Goal: Information Seeking & Learning: Learn about a topic

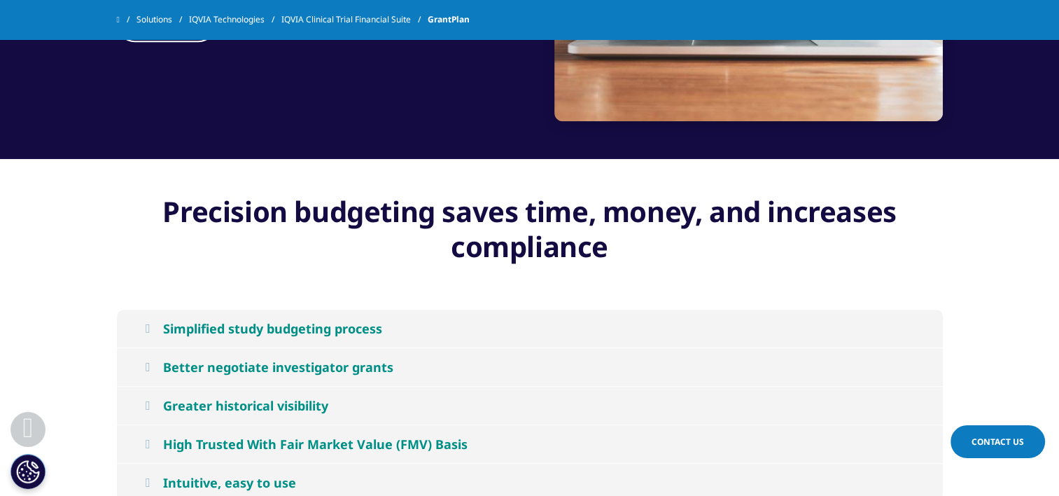
scroll to position [1400, 0]
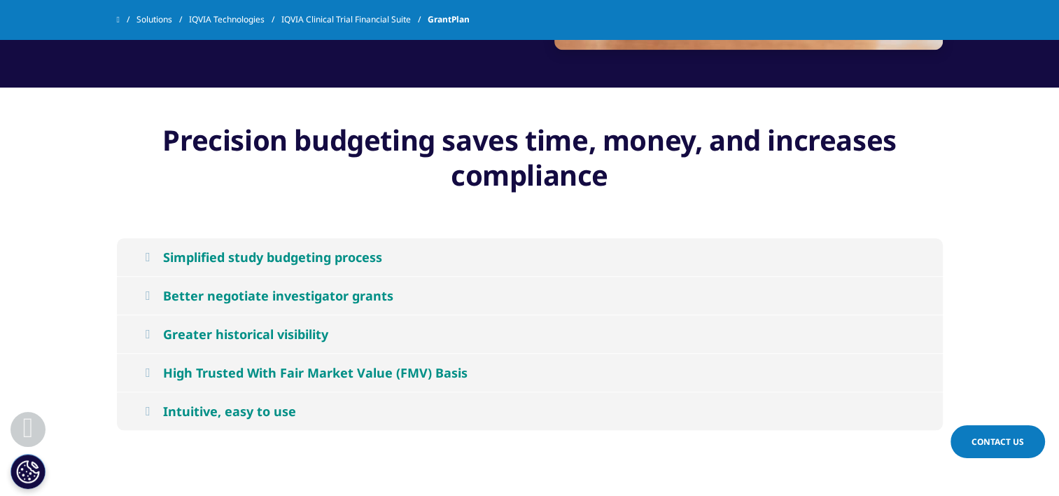
click at [333, 289] on div "Better negotiate investigator grants" at bounding box center [278, 295] width 230 height 17
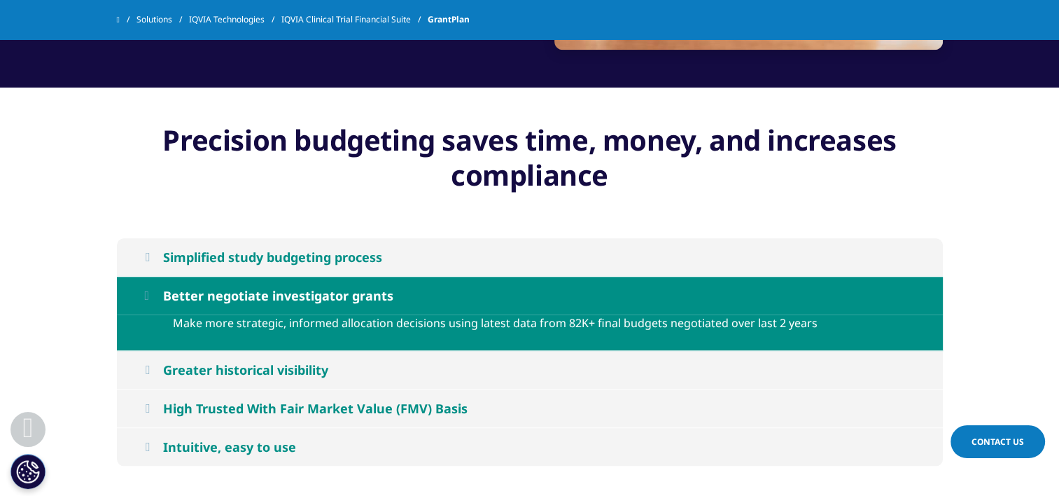
click at [280, 253] on div "Simplified study budgeting process" at bounding box center [272, 256] width 219 height 17
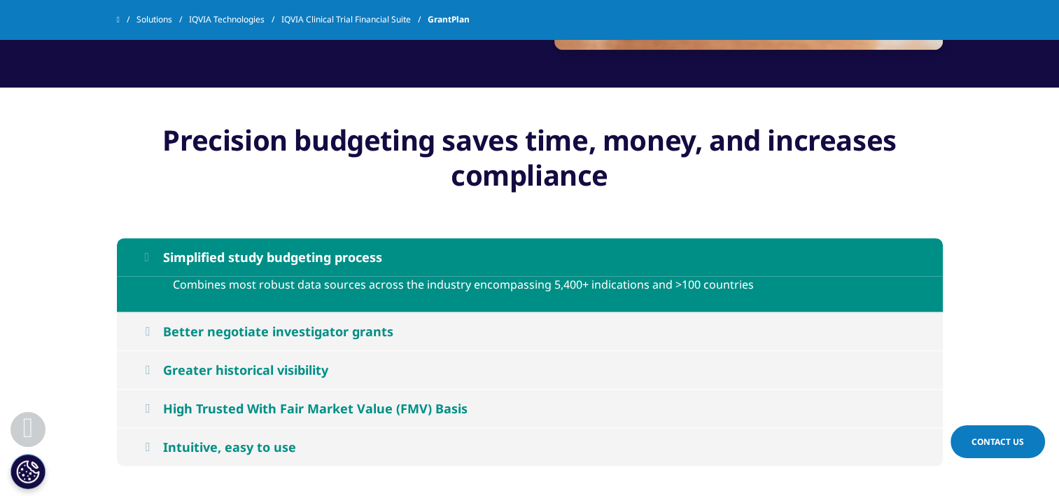
click at [257, 372] on div "Greater historical visibility" at bounding box center [245, 369] width 165 height 17
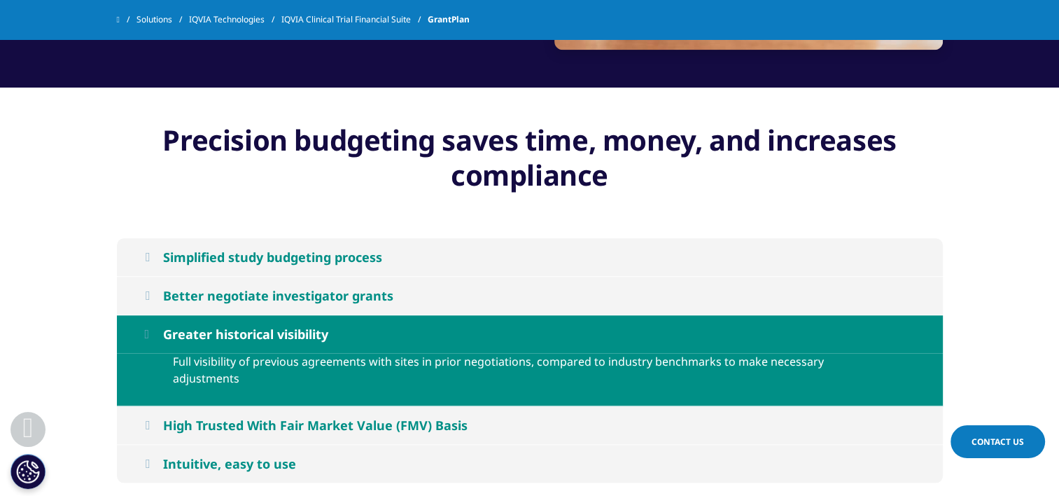
click at [262, 416] on div "High Trusted With Fair Market Value (FMV) Basis" at bounding box center [315, 424] width 304 height 17
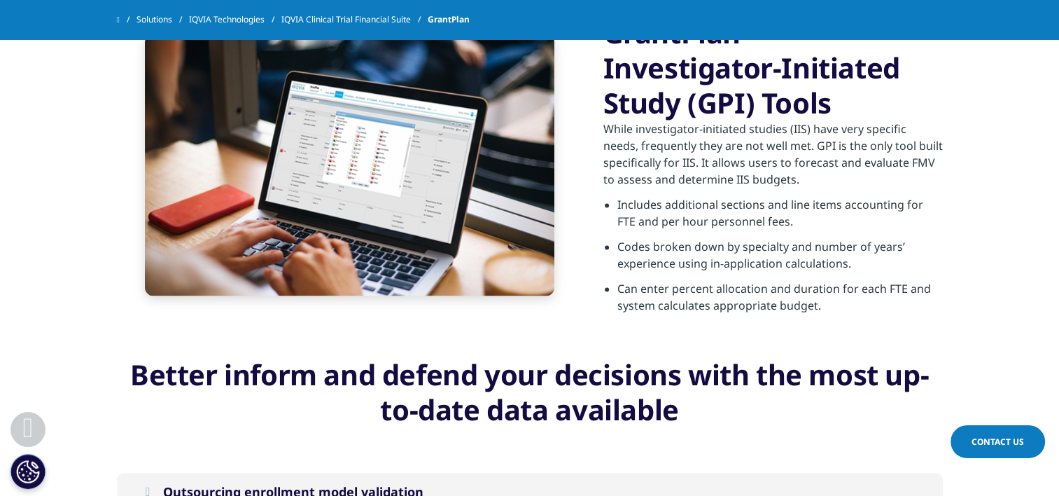
scroll to position [2170, 0]
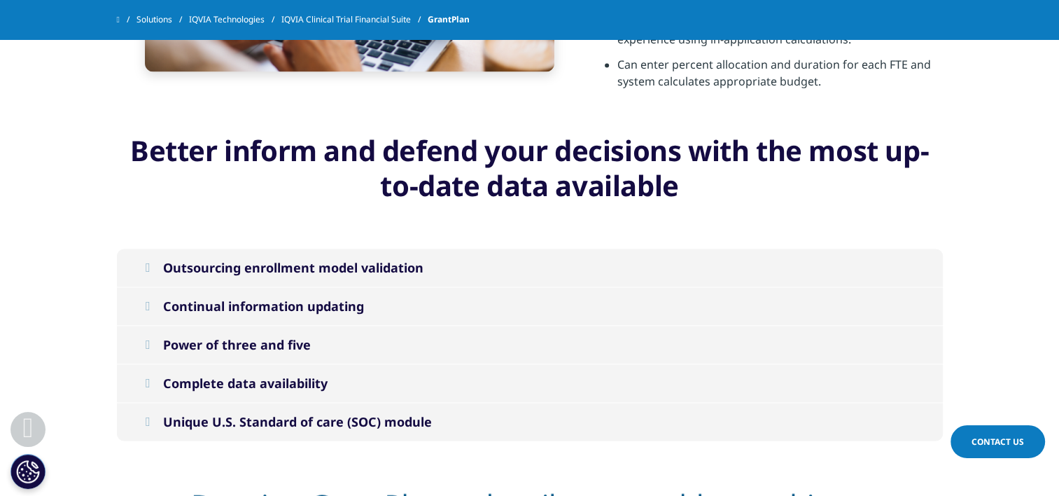
click at [269, 382] on div "Complete data availability" at bounding box center [245, 382] width 164 height 17
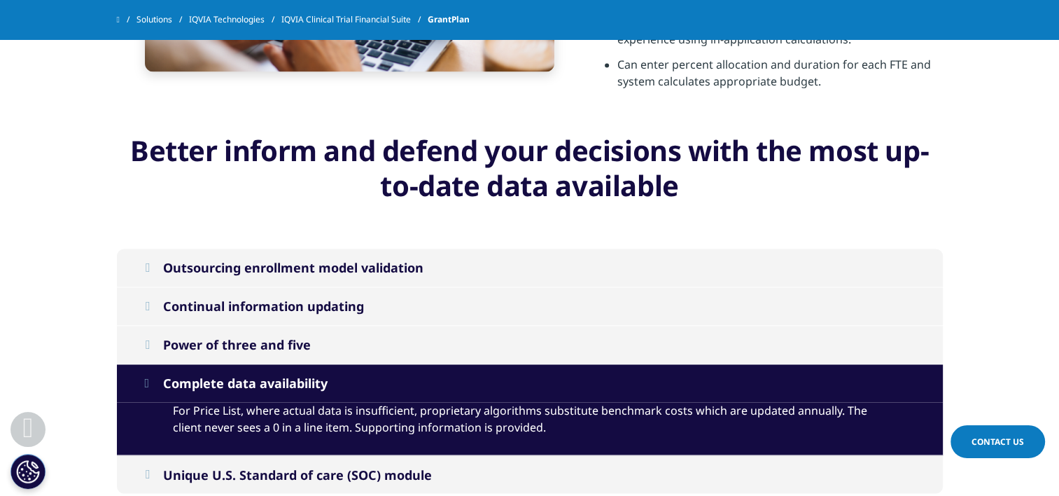
scroll to position [2240, 0]
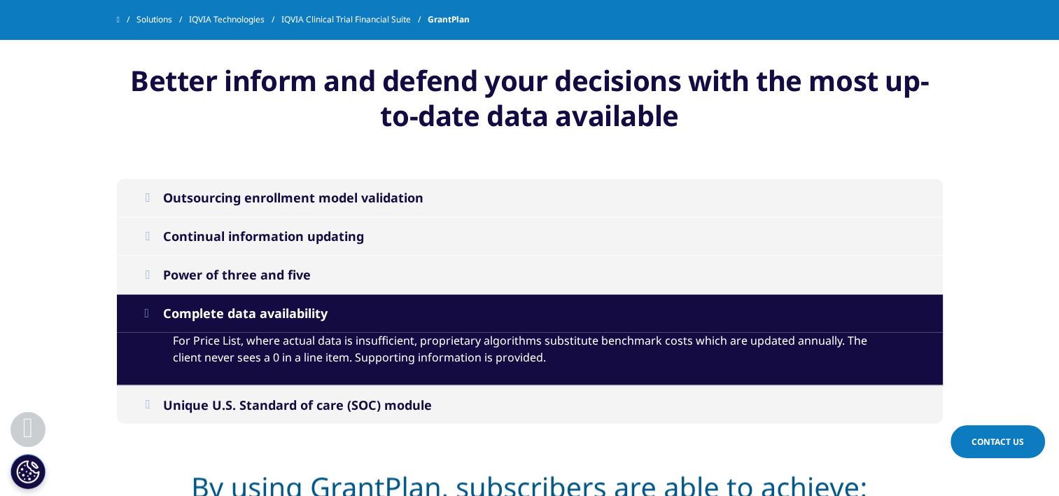
click at [263, 404] on div "Unique U.S. Standard of care (SOC) module" at bounding box center [297, 403] width 269 height 17
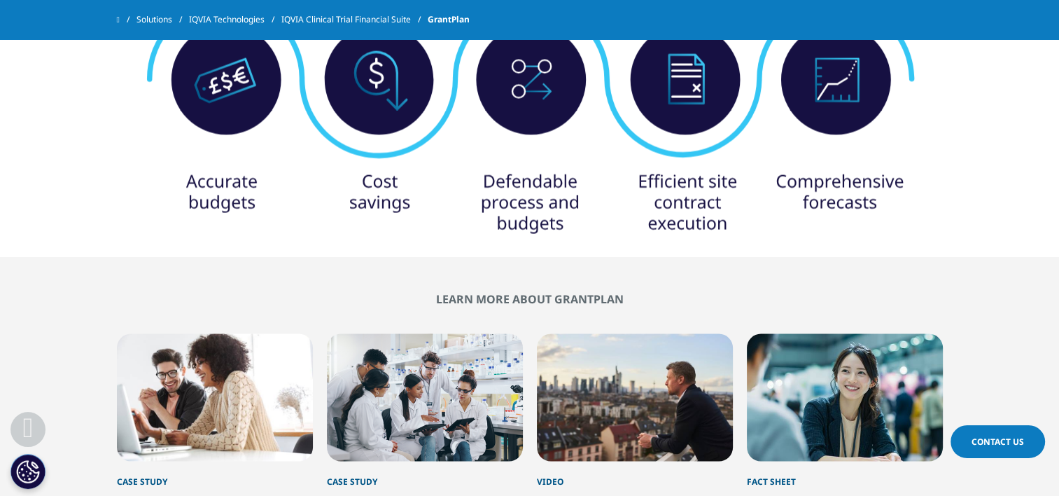
scroll to position [2870, 0]
